Goal: Task Accomplishment & Management: Manage account settings

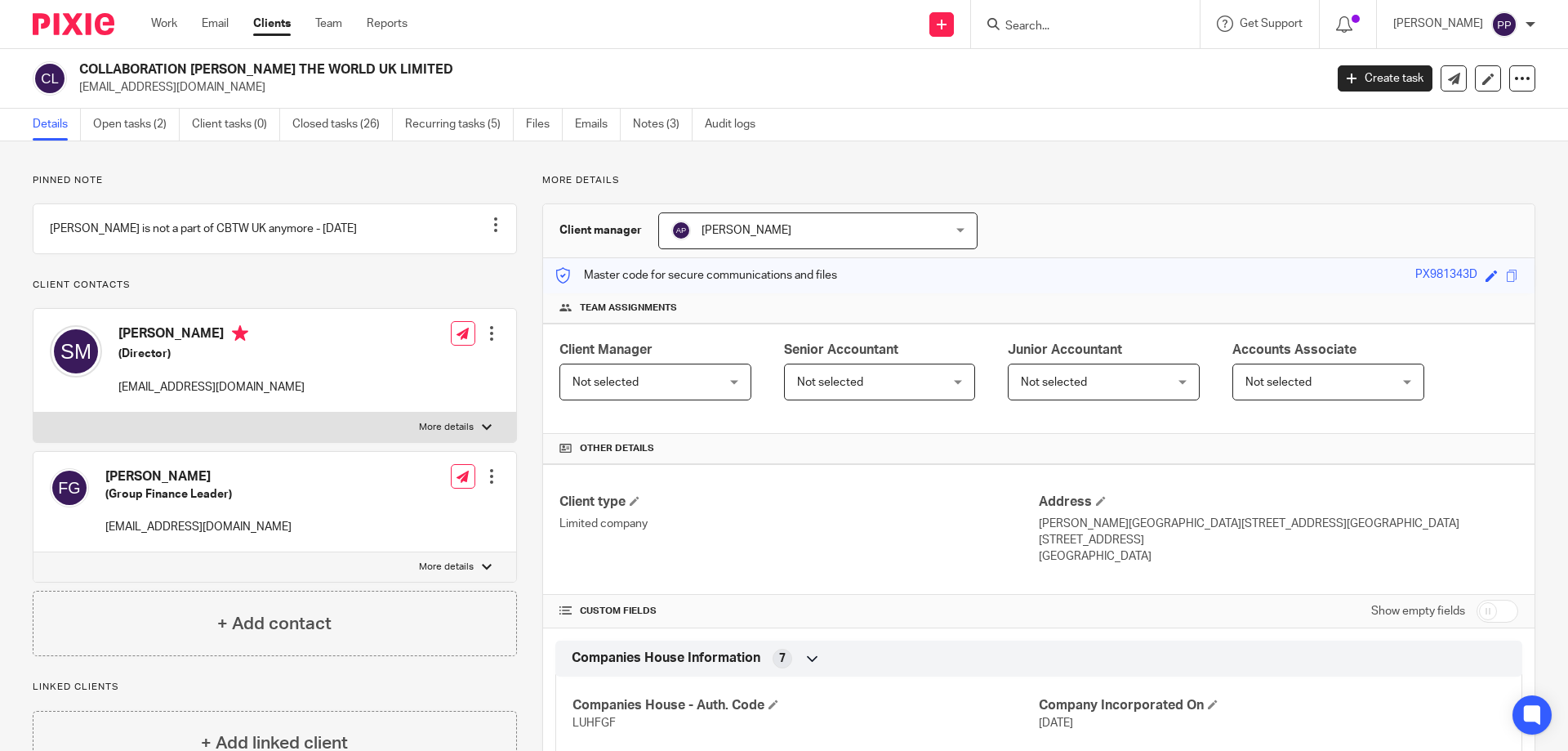
click at [1076, 33] on input "Search" at bounding box center [1077, 26] width 147 height 15
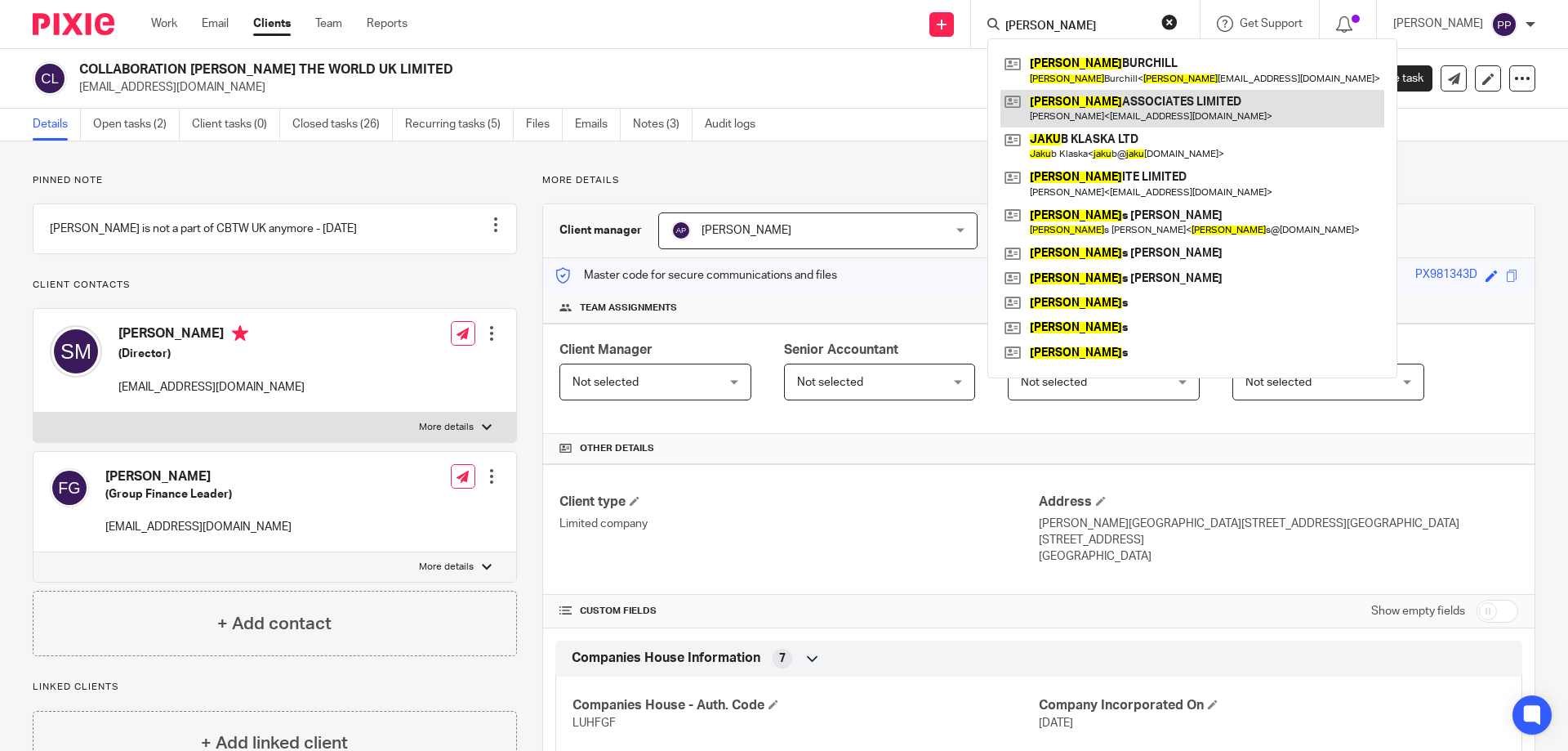
type input "jake"
click at [1092, 98] on link at bounding box center [1193, 109] width 384 height 37
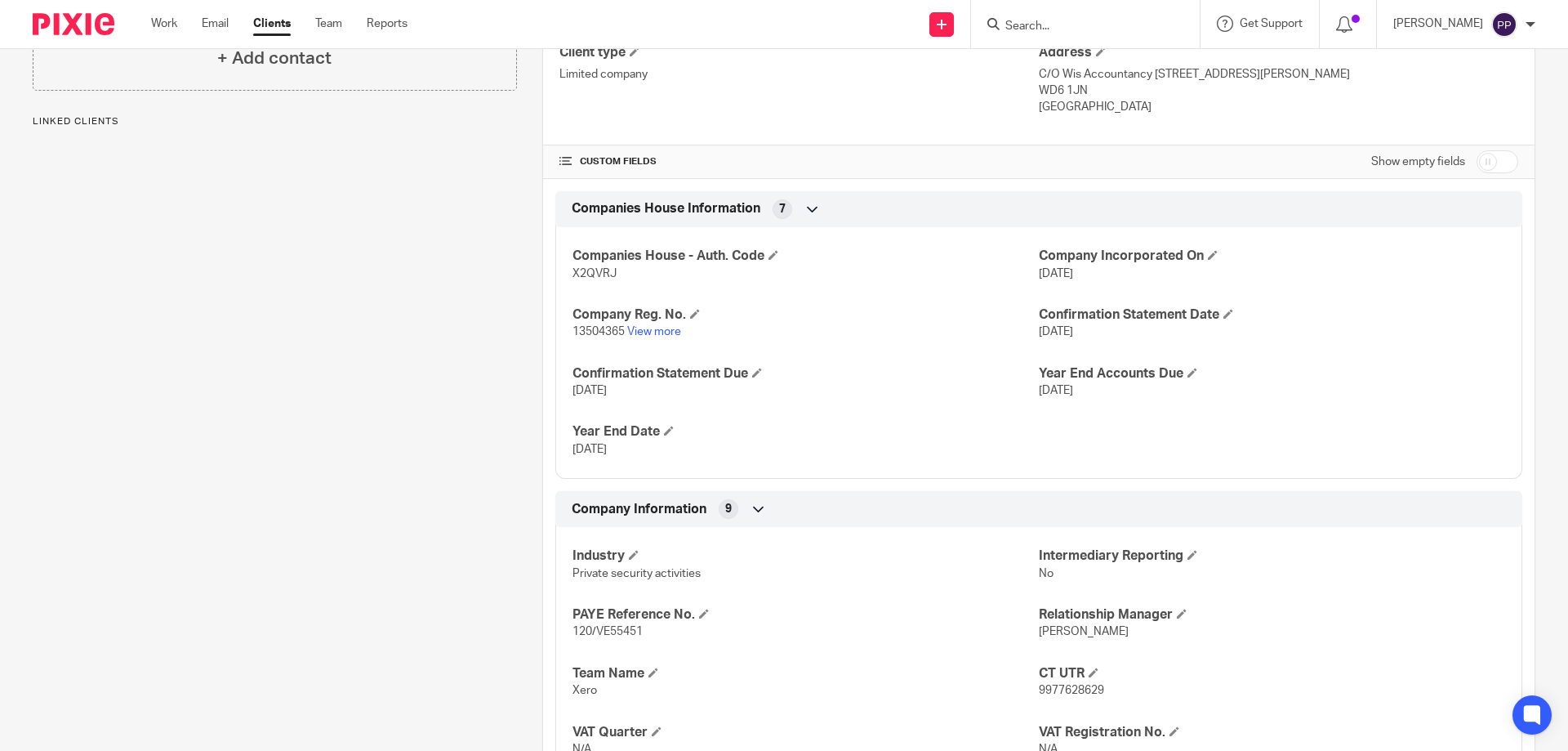
scroll to position [490, 0]
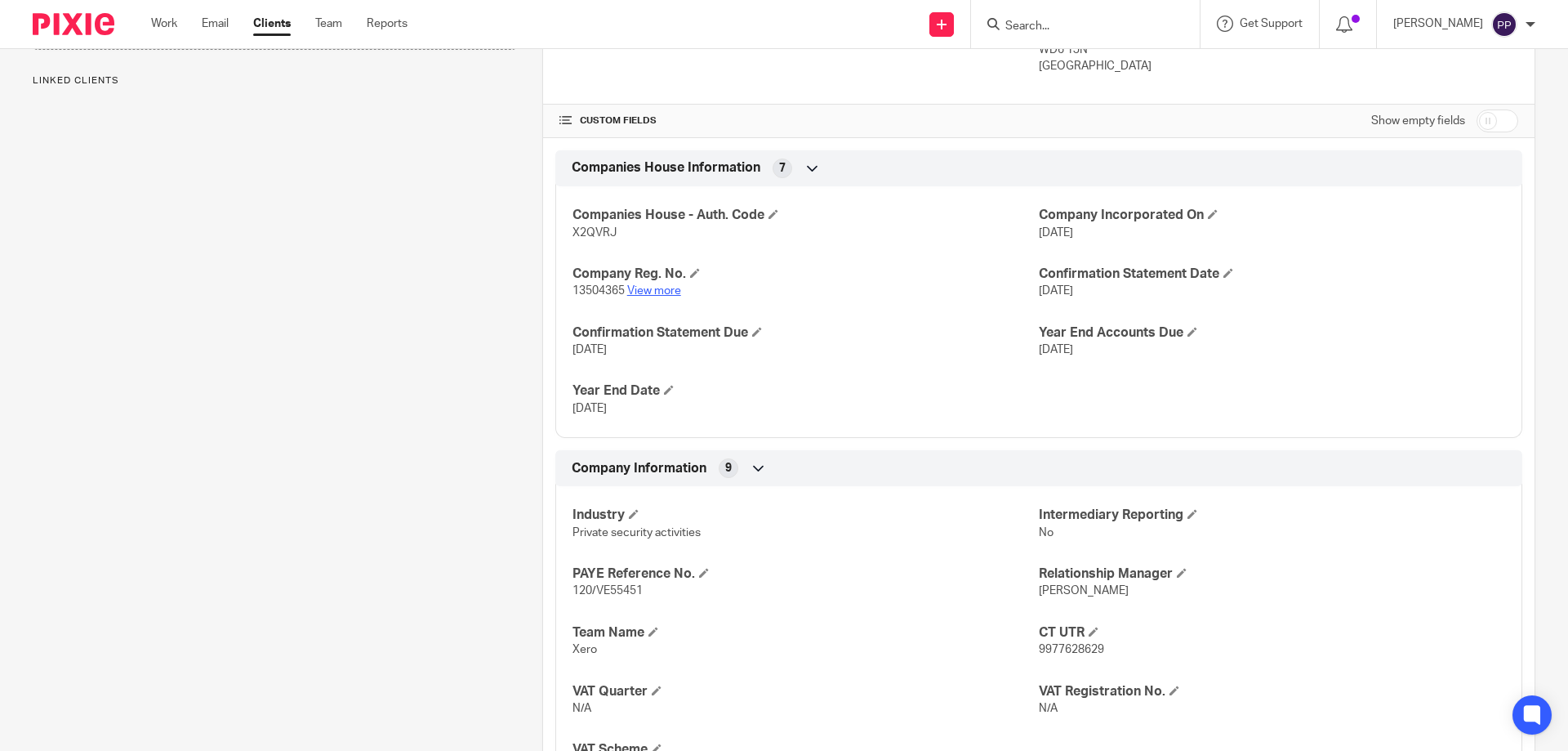
click at [670, 286] on link "View more" at bounding box center [654, 291] width 54 height 12
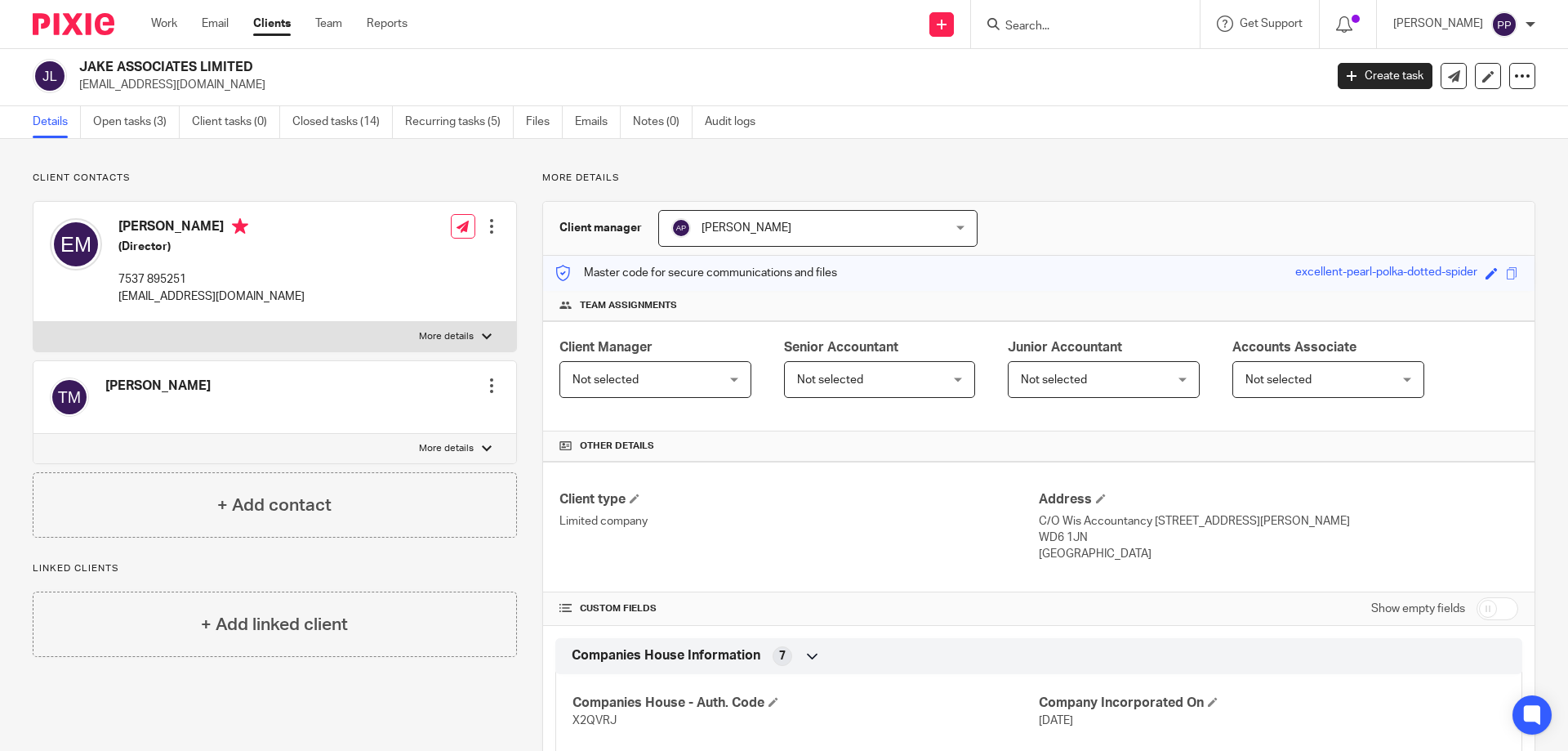
scroll to position [0, 0]
click at [596, 117] on link "Emails" at bounding box center [597, 124] width 46 height 32
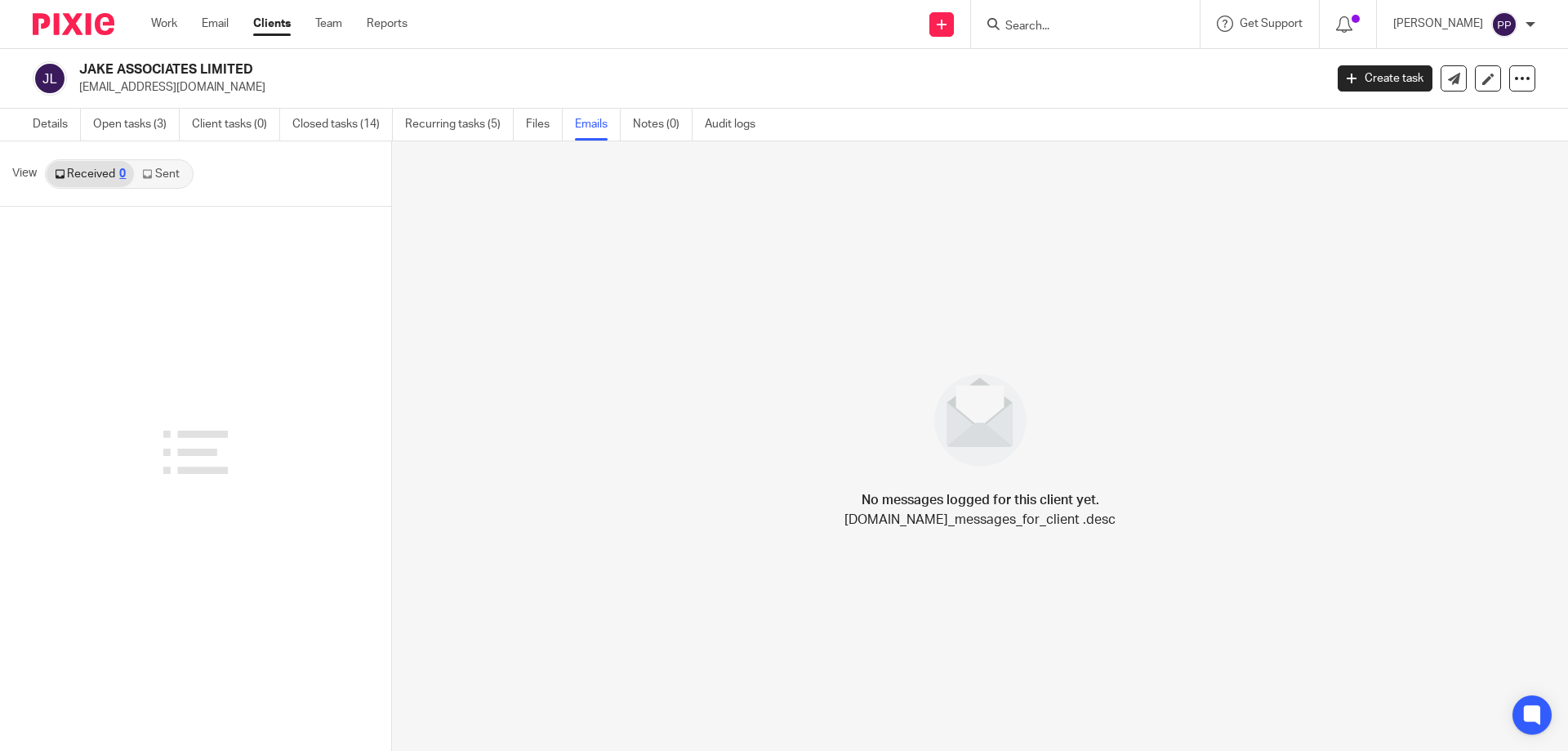
click at [153, 182] on link "Sent" at bounding box center [163, 173] width 57 height 26
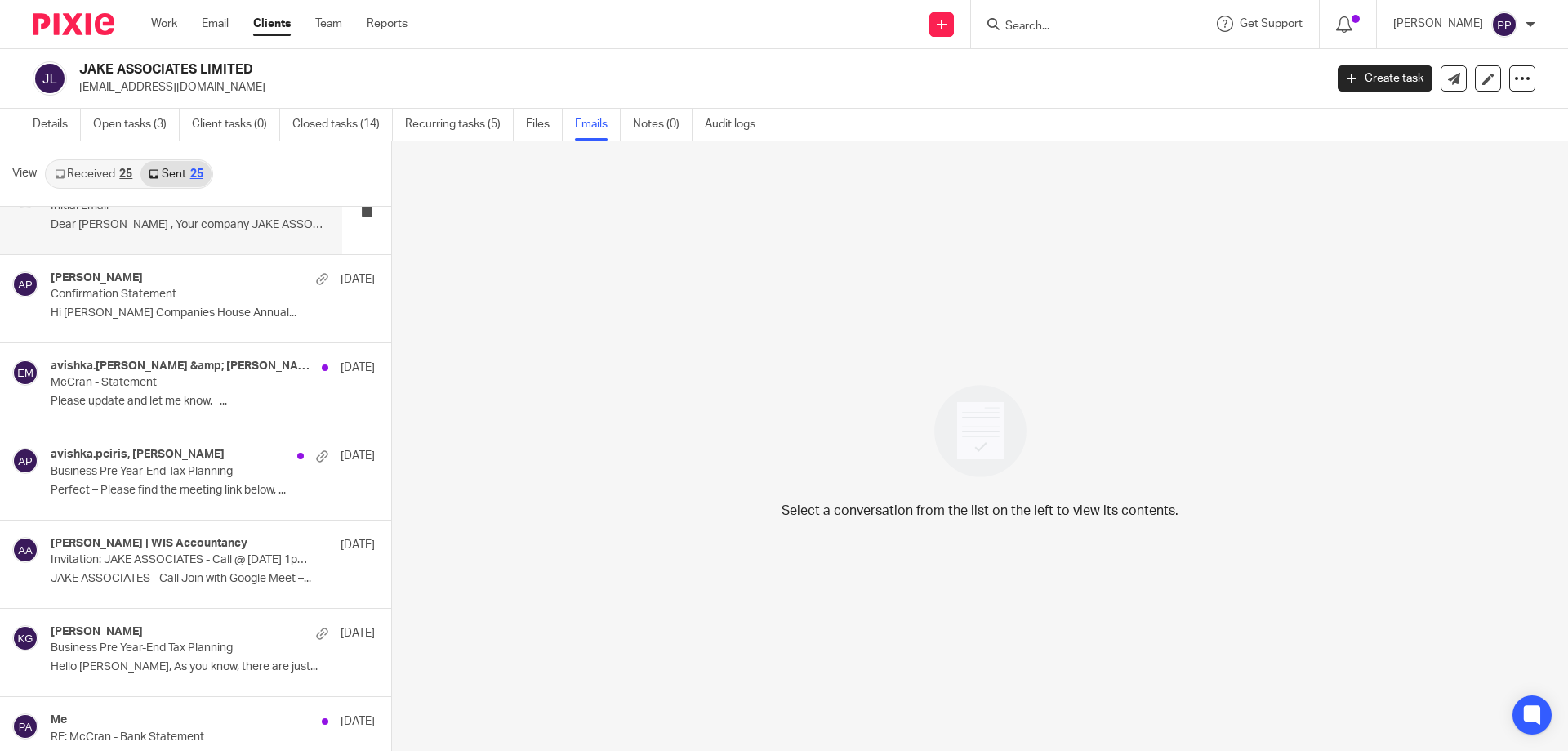
scroll to position [490, 0]
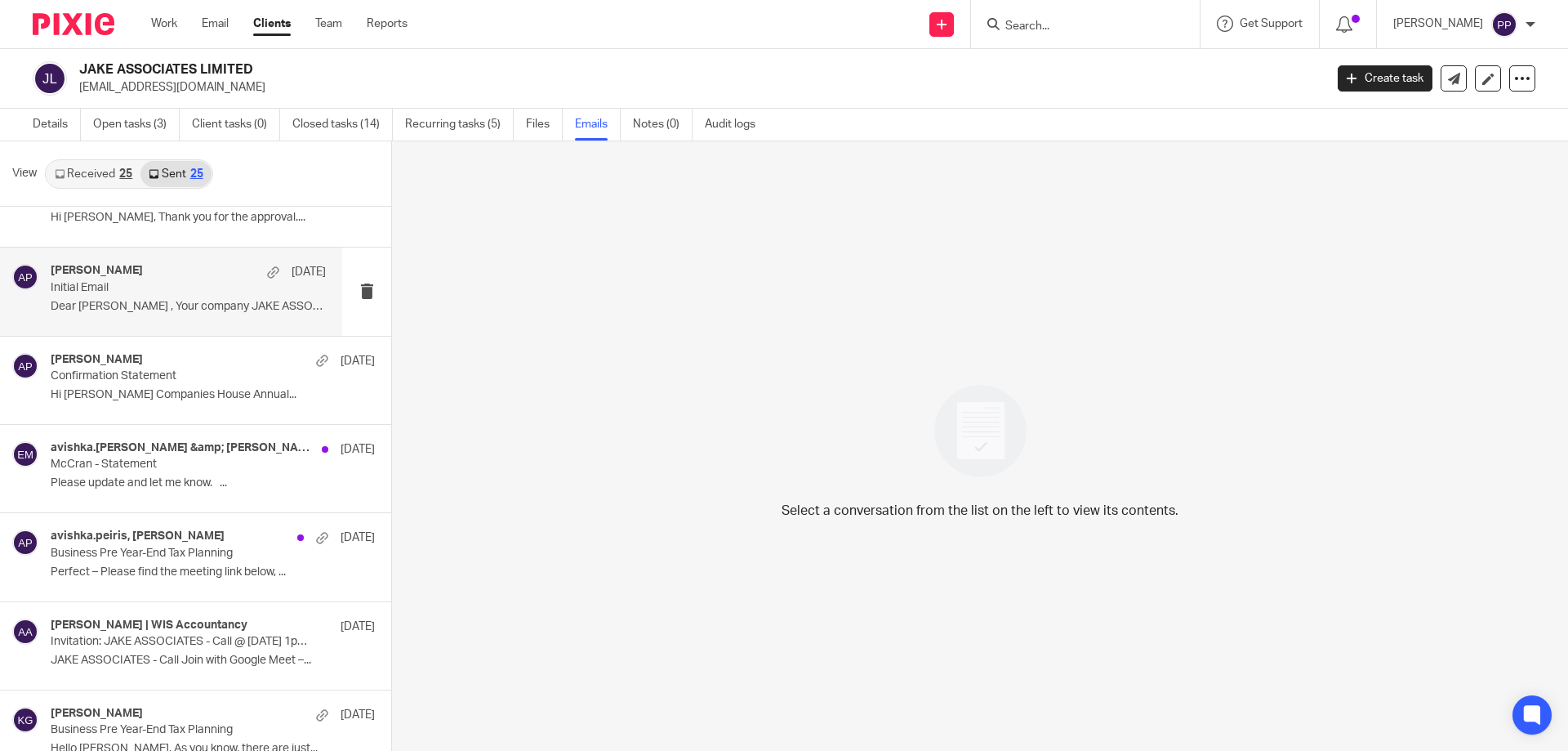
click at [142, 311] on p "Dear Eugene , Your company JAKE ASSOCIATES..." at bounding box center [188, 306] width 275 height 14
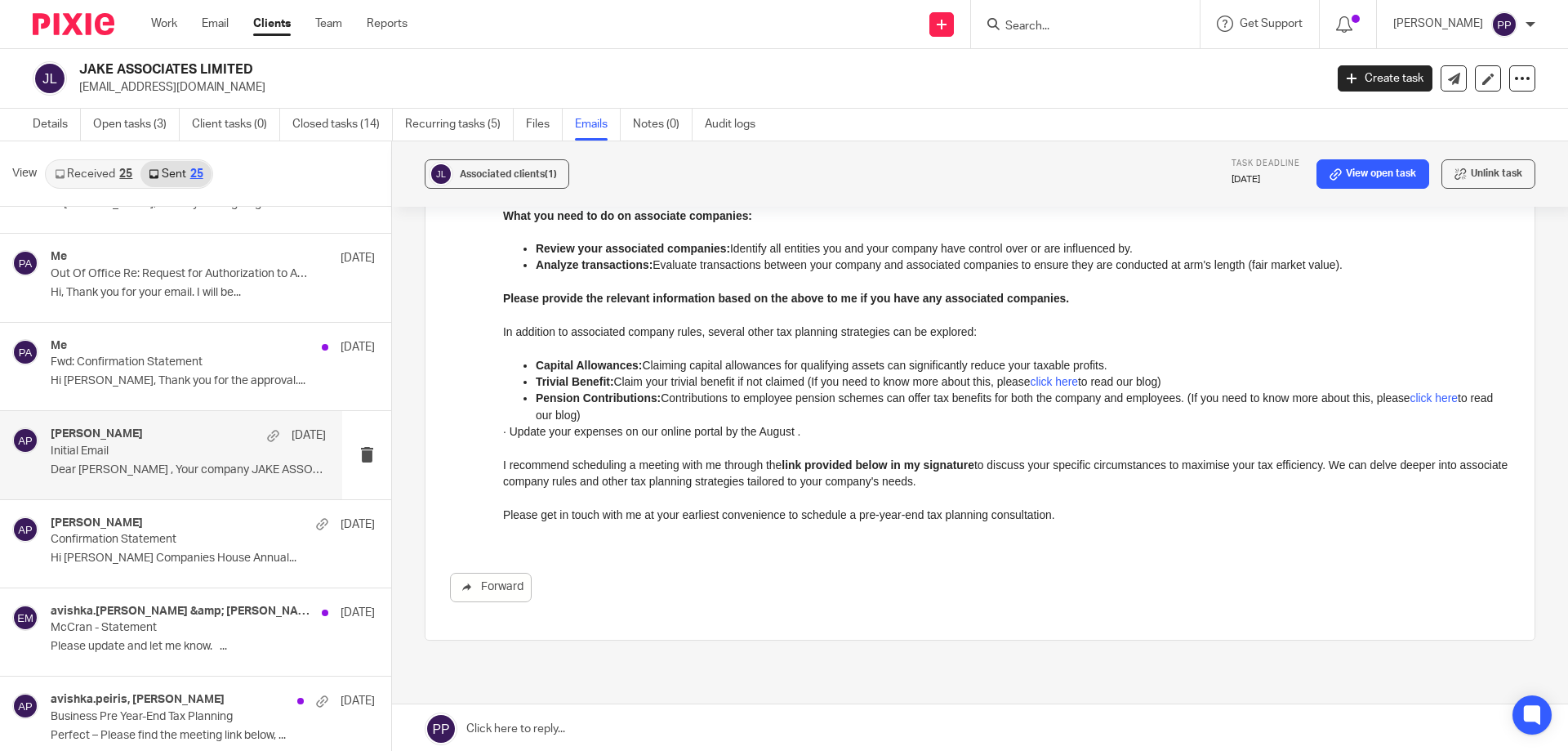
scroll to position [245, 0]
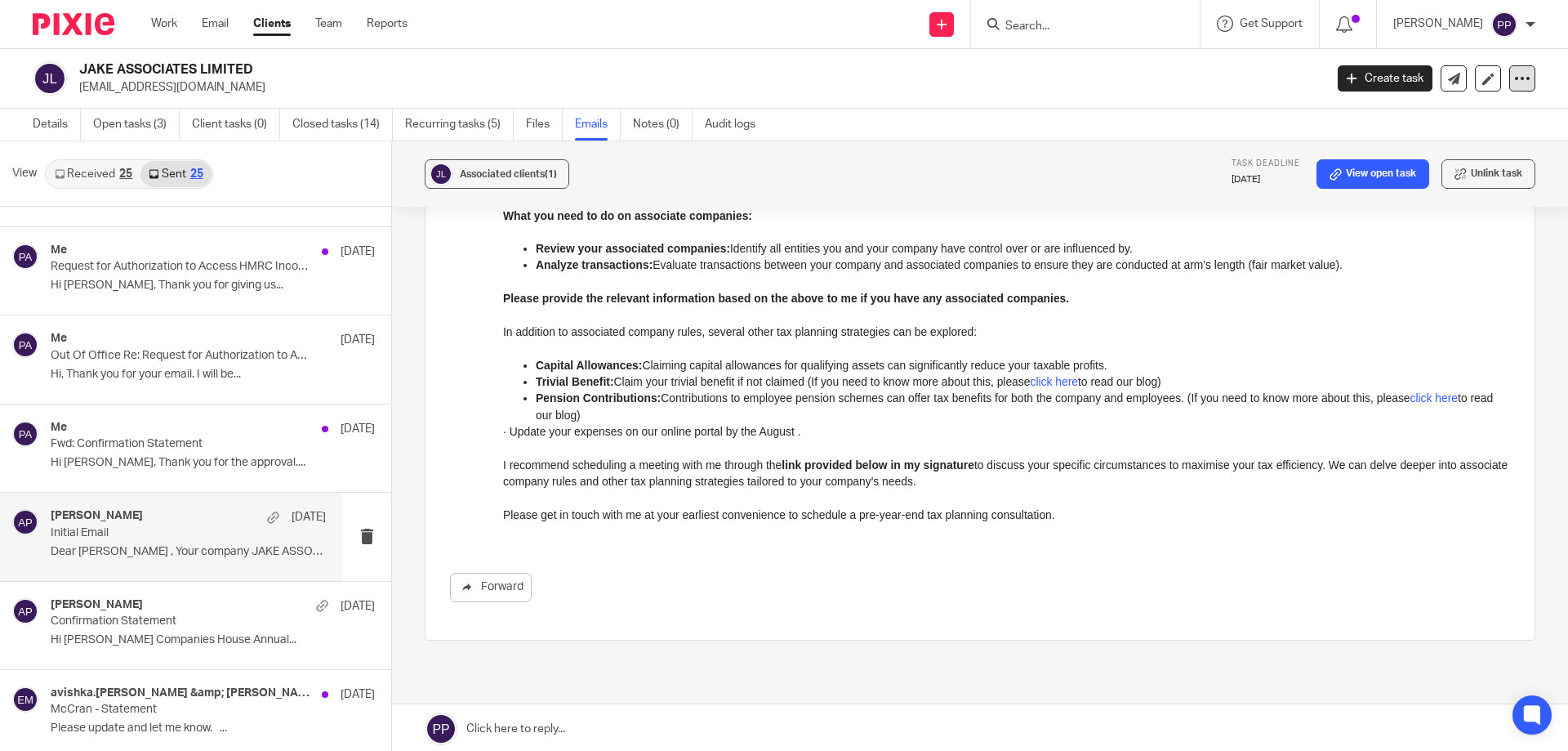
click at [1509, 86] on div at bounding box center [1522, 78] width 26 height 26
click at [1483, 190] on button "Archive client" at bounding box center [1421, 191] width 180 height 22
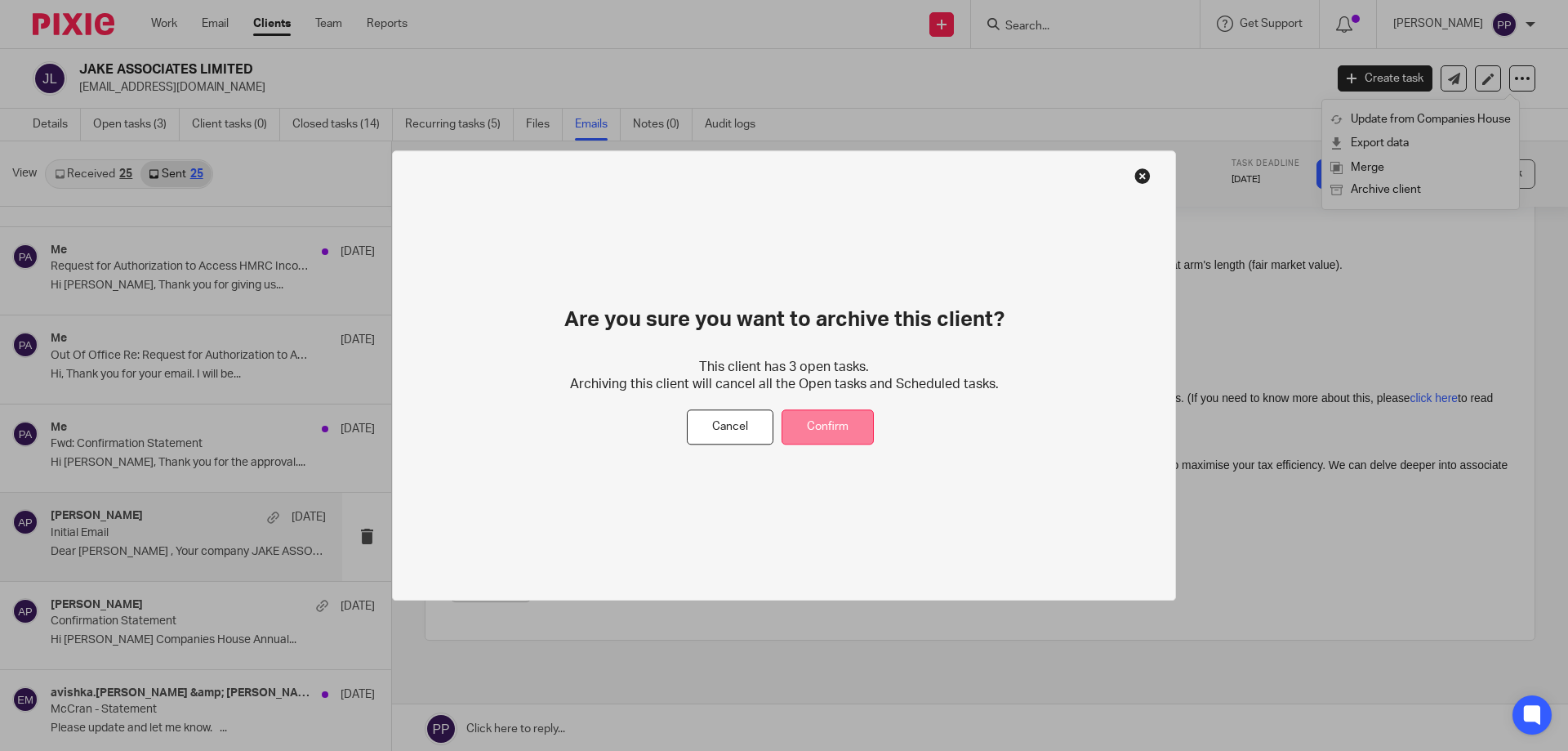
click at [833, 427] on button "Confirm" at bounding box center [828, 428] width 92 height 35
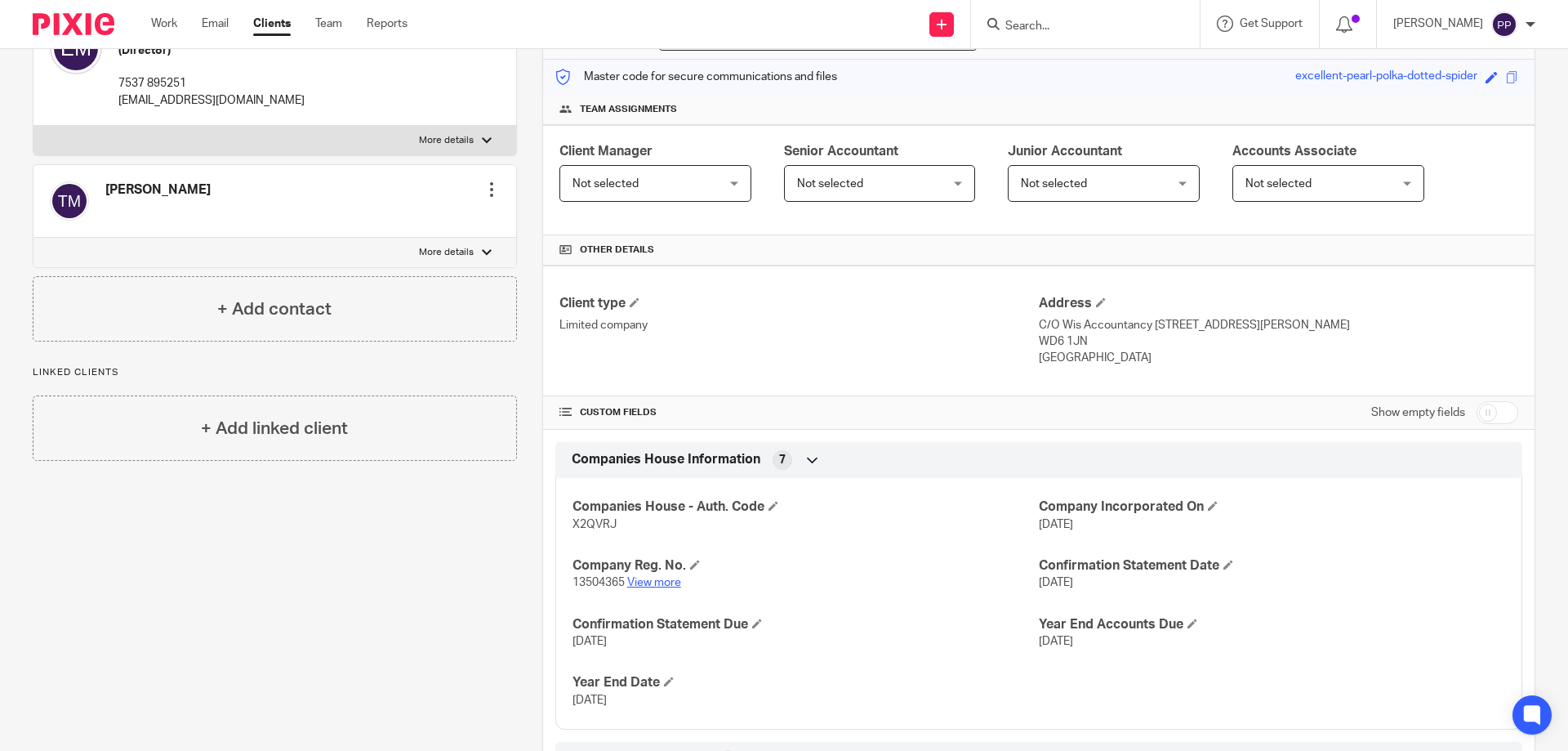
scroll to position [245, 0]
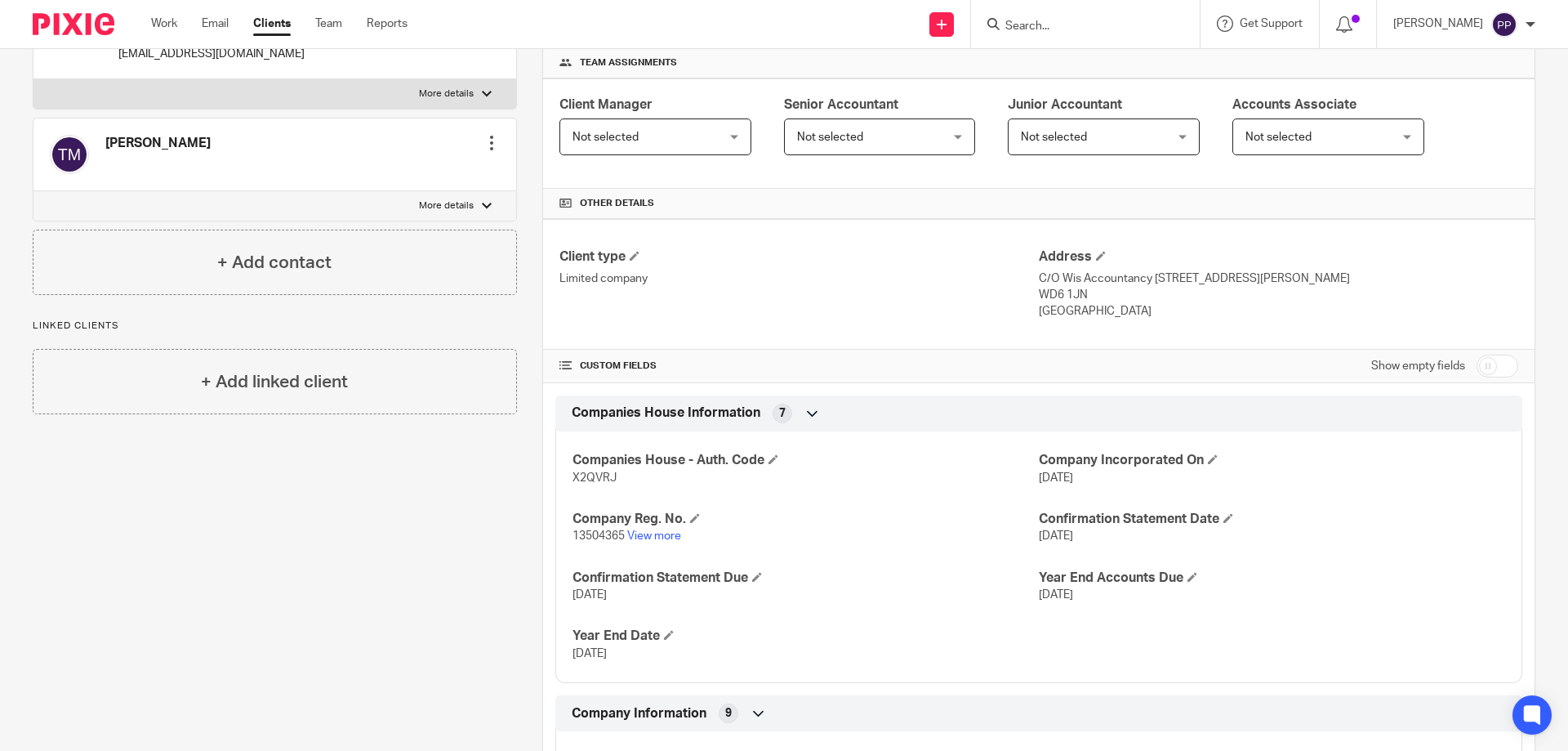
click at [610, 475] on span "X2QVRJ" at bounding box center [594, 478] width 44 height 12
click at [609, 475] on span "X2QVRJ" at bounding box center [594, 478] width 44 height 12
click at [608, 475] on span "X2QVRJ" at bounding box center [594, 478] width 44 height 12
click at [602, 476] on span "X2QVRJ" at bounding box center [594, 478] width 44 height 12
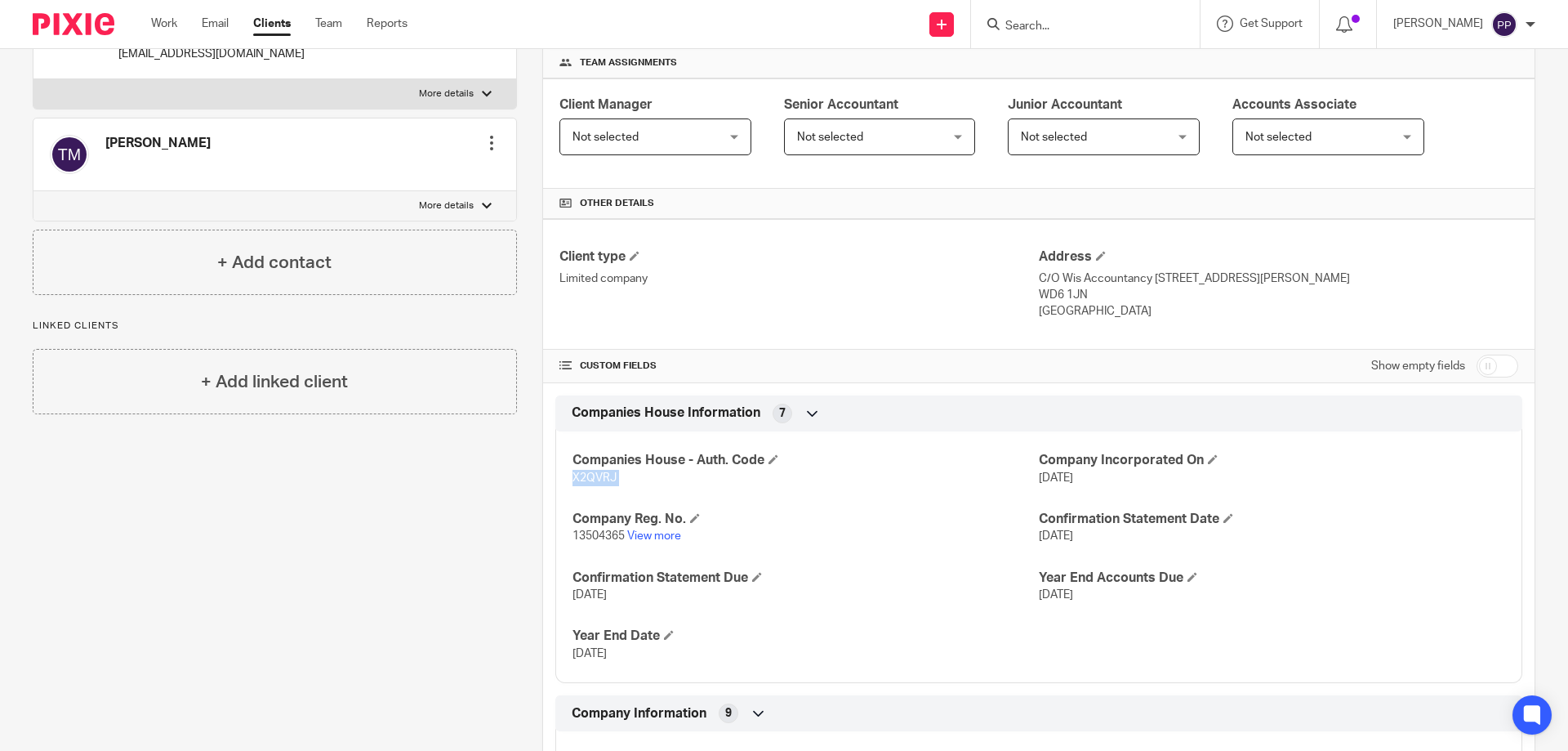
click at [602, 476] on span "X2QVRJ" at bounding box center [594, 478] width 44 height 12
copy p "X2QVRJ"
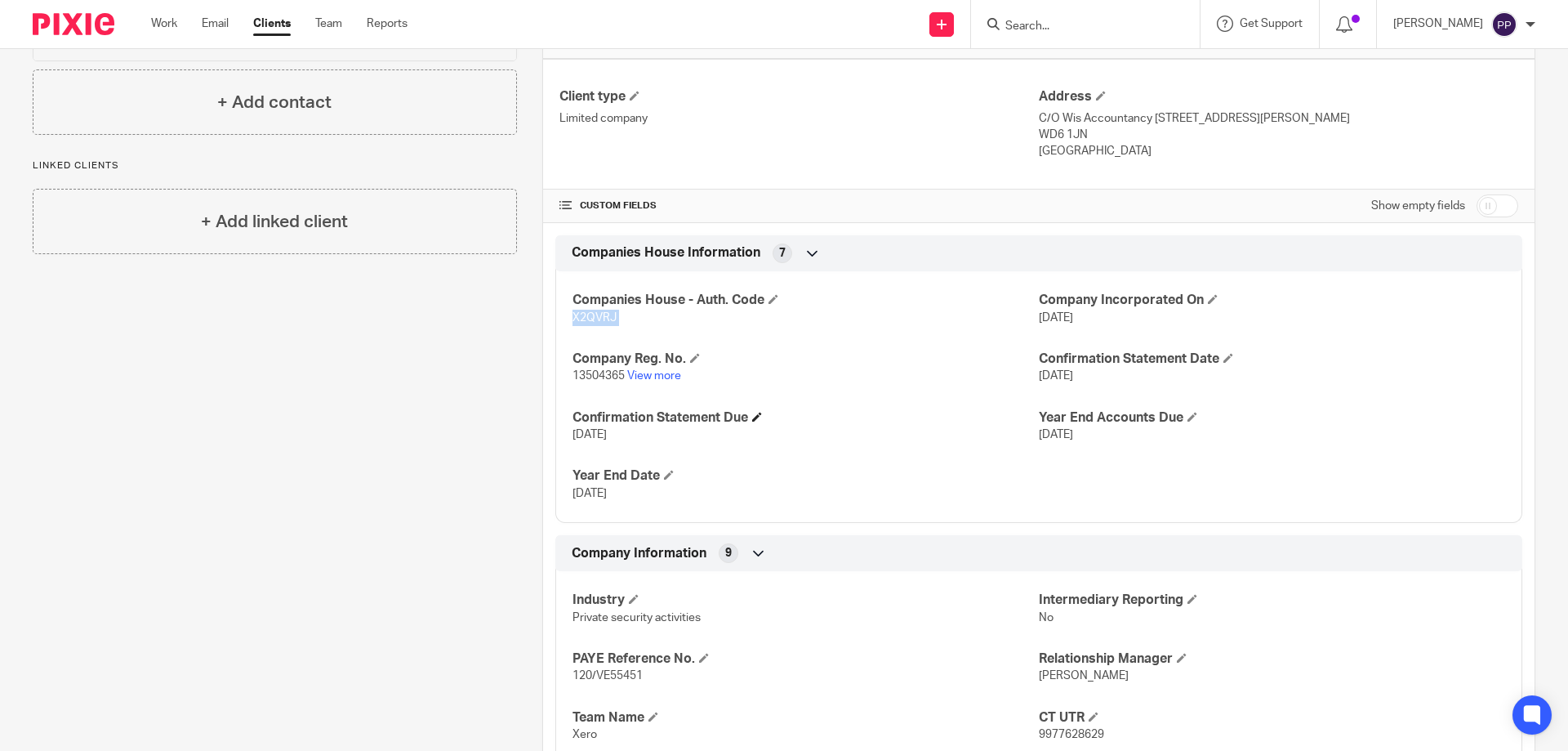
scroll to position [408, 0]
click at [581, 373] on span "13504365" at bounding box center [598, 373] width 52 height 12
copy p "13504365"
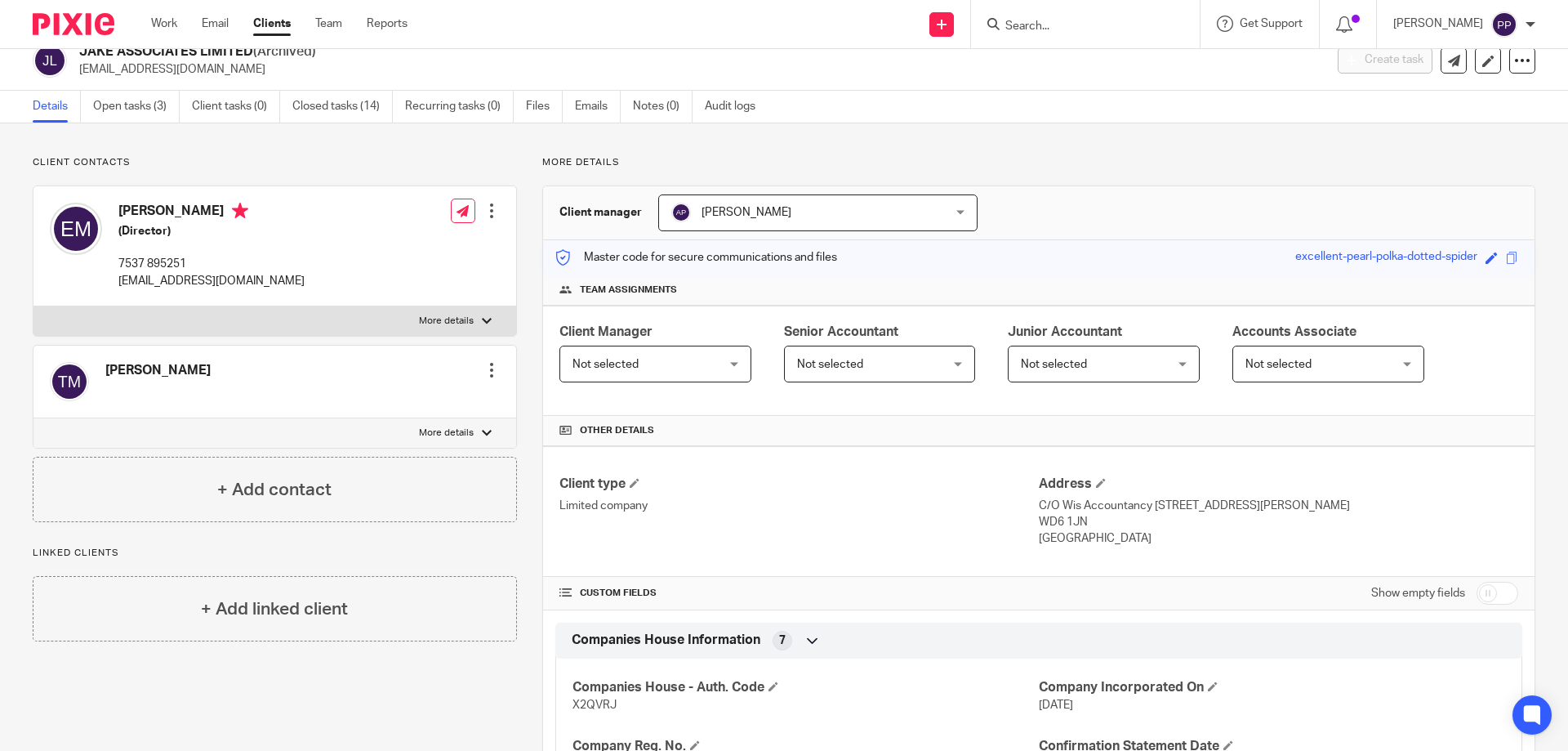
scroll to position [0, 0]
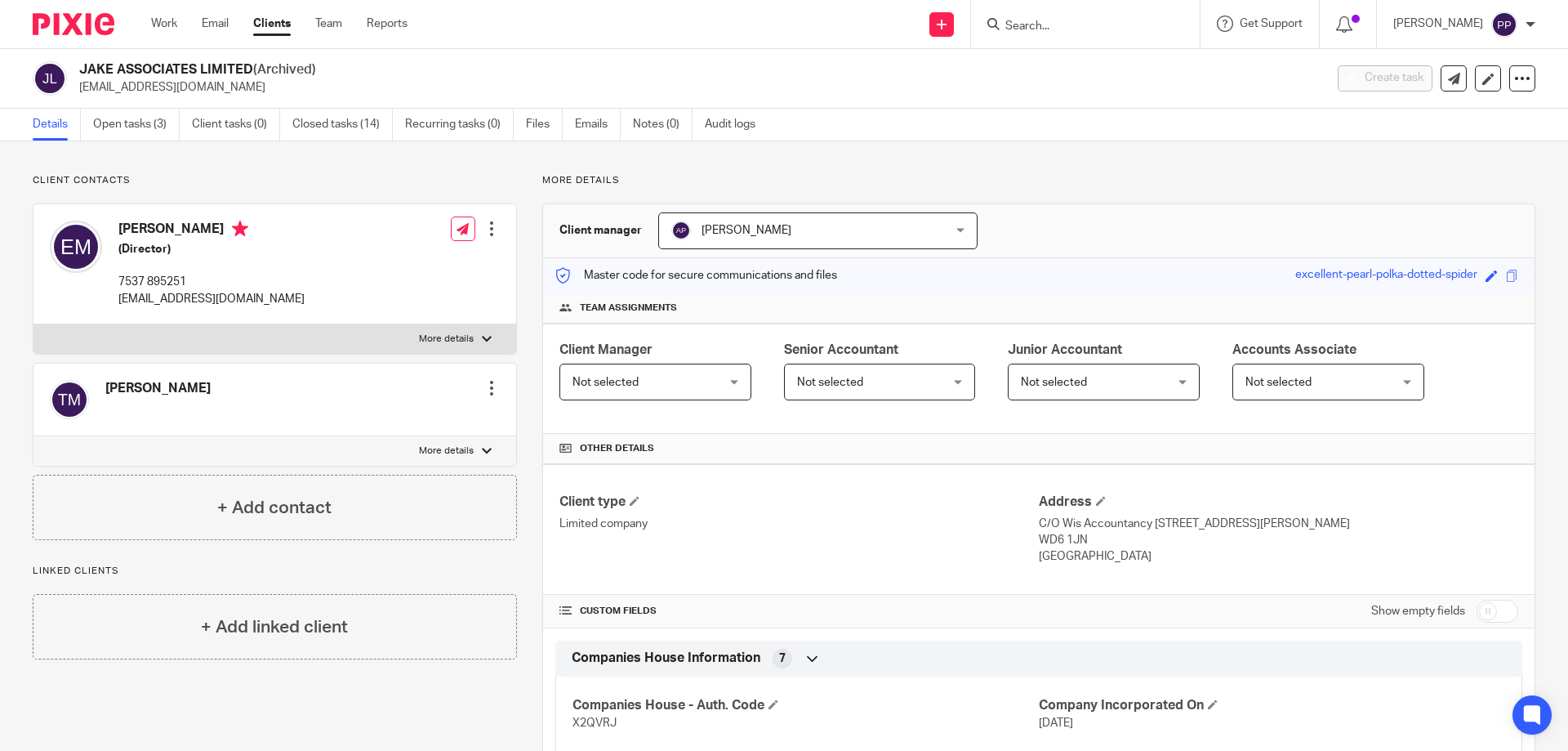
click at [102, 71] on h2 "JAKE ASSOCIATES LIMITED (Archived)" at bounding box center [573, 70] width 987 height 18
click at [218, 74] on h2 "JAKE ASSOCIATES LIMITED (Archived)" at bounding box center [573, 70] width 987 height 18
click at [249, 68] on h2 "JAKE ASSOCIATES LIMITED (Archived)" at bounding box center [573, 70] width 987 height 18
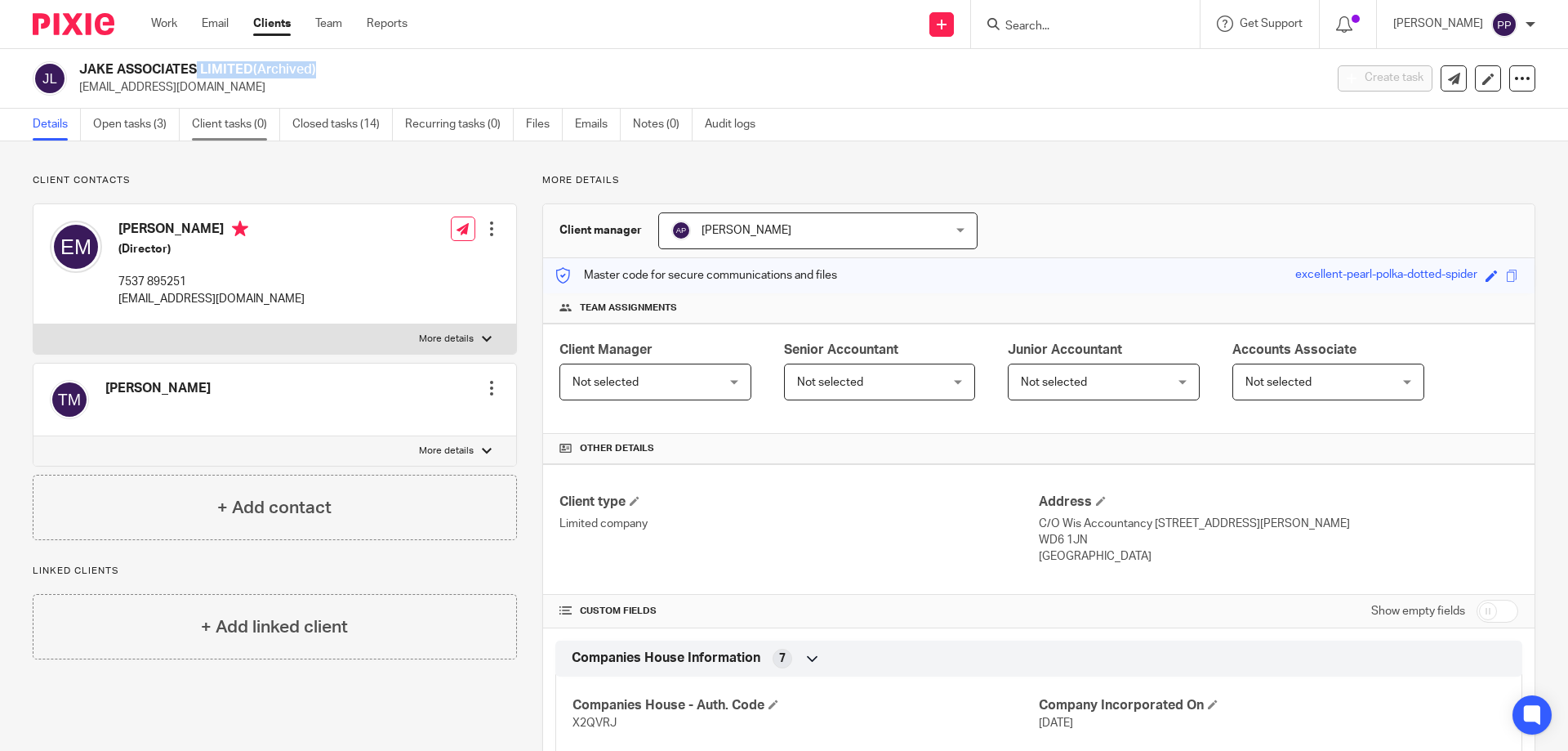
click at [241, 135] on link "Client tasks (0)" at bounding box center [236, 124] width 88 height 32
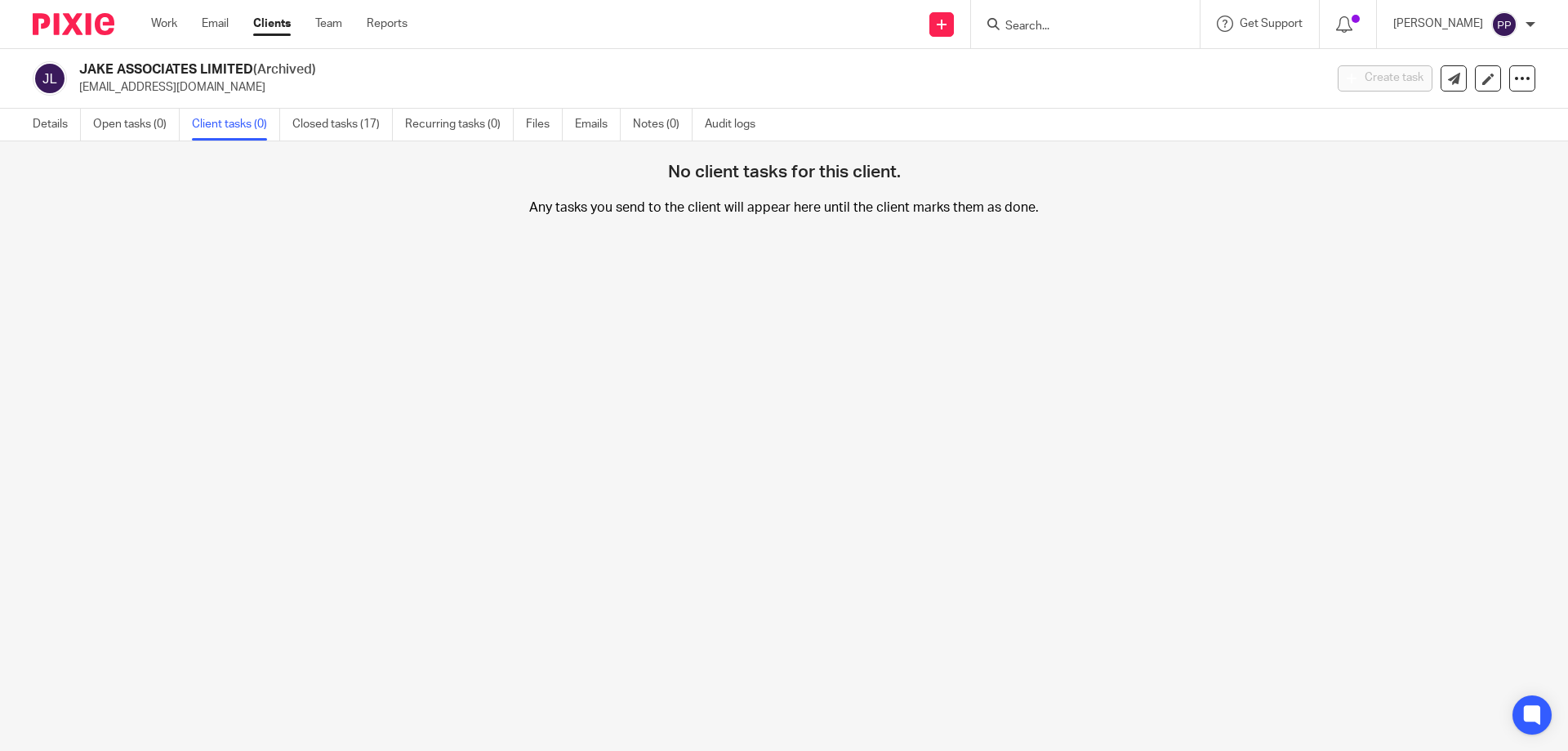
click at [64, 73] on div "JAKE ASSOCIATES LIMITED (Archived) [EMAIL_ADDRESS][DOMAIN_NAME]" at bounding box center [673, 78] width 1281 height 34
